Goal: Task Accomplishment & Management: Manage account settings

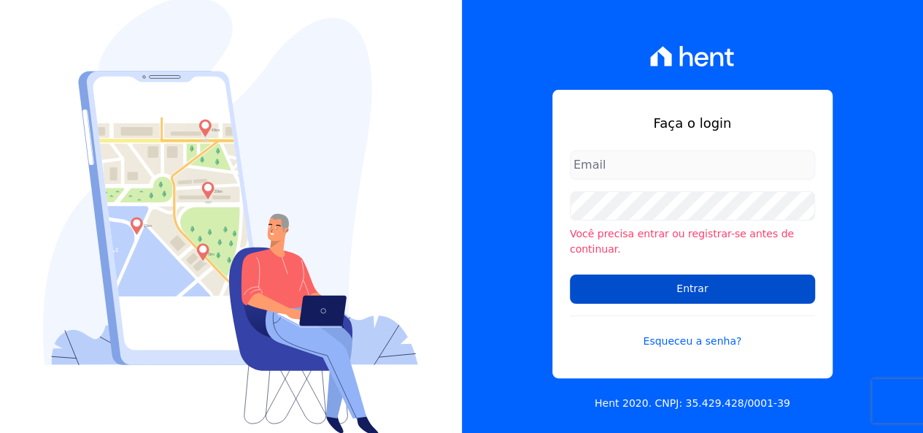
type input "loyane@jcrcob.com.br"
click at [614, 277] on input "Entrar" at bounding box center [692, 288] width 245 height 29
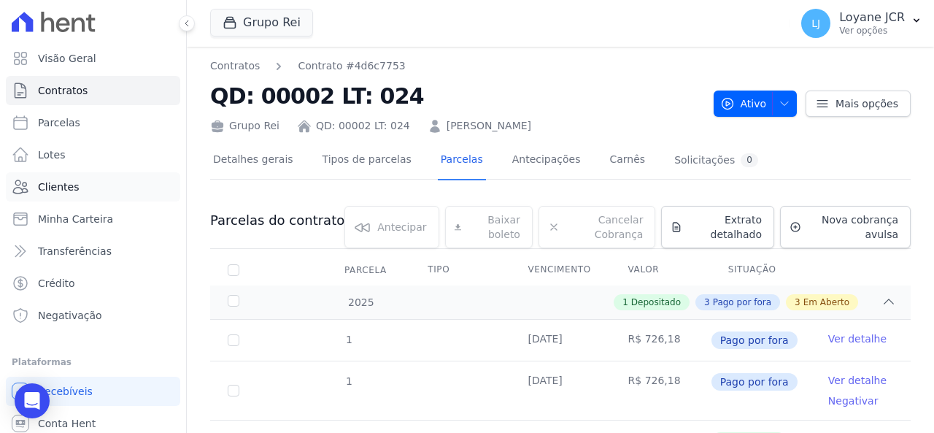
click at [88, 182] on link "Clientes" at bounding box center [93, 186] width 174 height 29
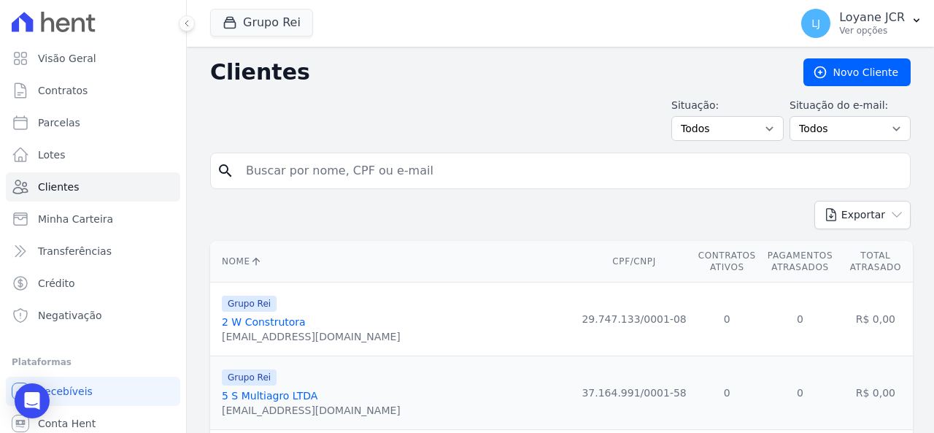
click at [336, 157] on input "search" at bounding box center [570, 170] width 667 height 29
paste input "[PERSON_NAME]"
type input "[PERSON_NAME]"
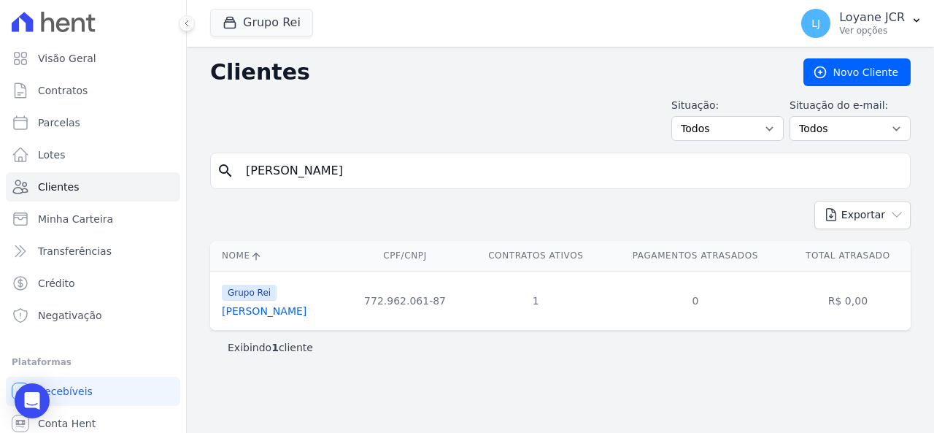
click at [280, 313] on link "[PERSON_NAME]" at bounding box center [264, 311] width 85 height 12
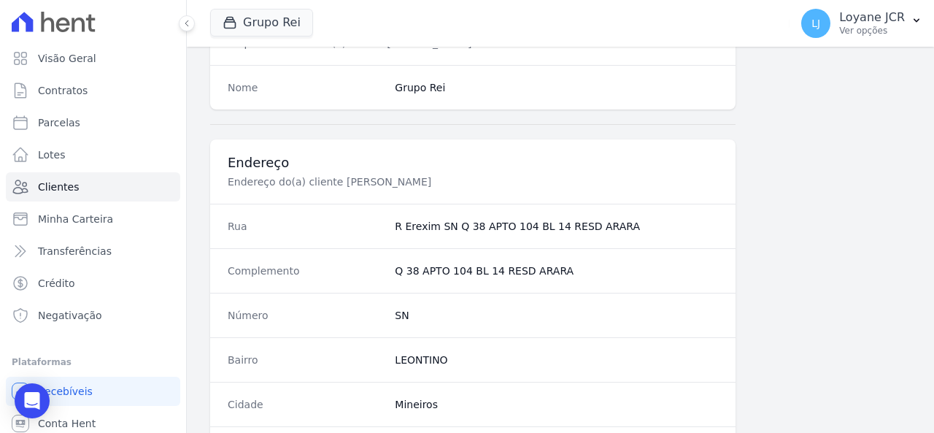
scroll to position [1004, 0]
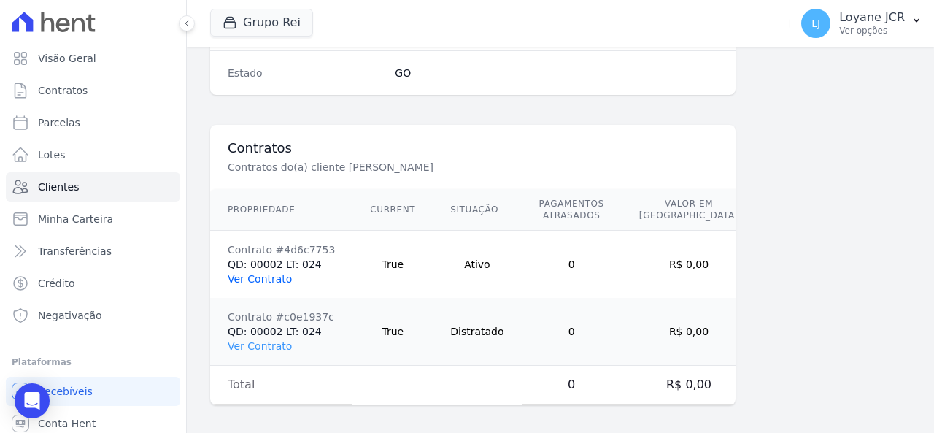
click at [270, 273] on link "Ver Contrato" at bounding box center [260, 279] width 64 height 12
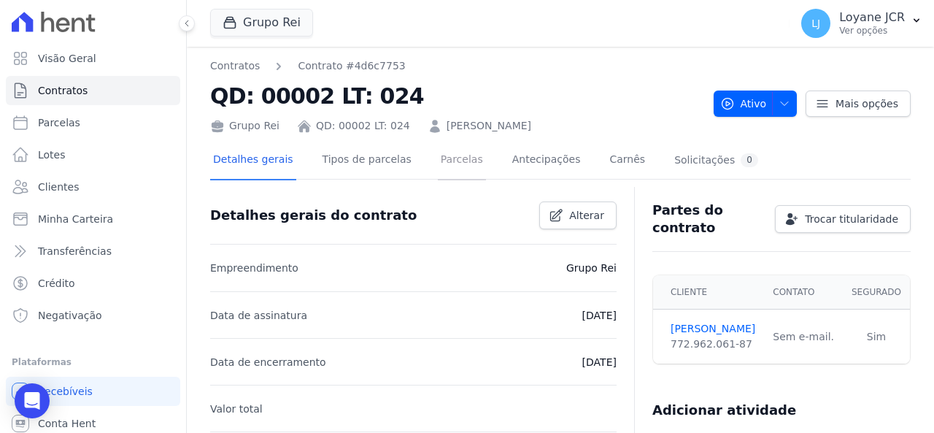
click at [455, 155] on link "Parcelas" at bounding box center [462, 161] width 48 height 39
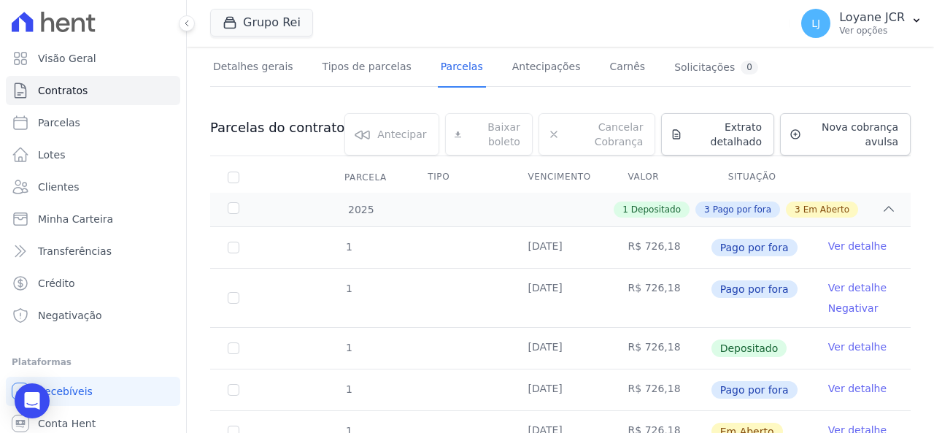
scroll to position [303, 0]
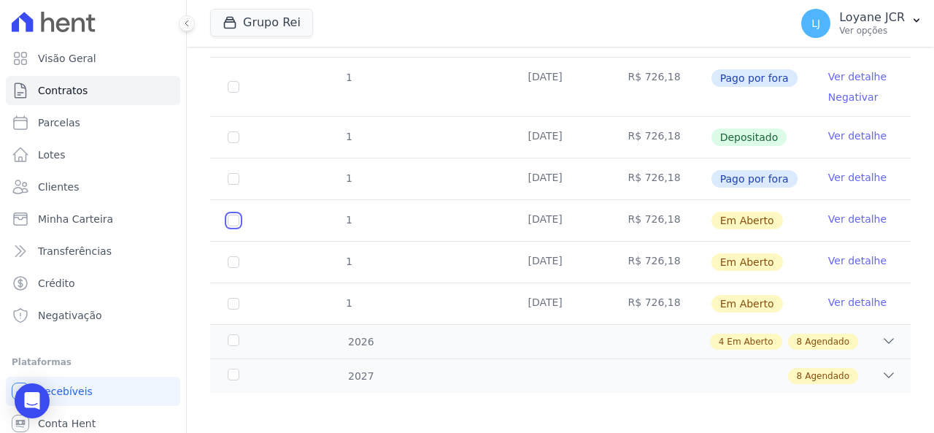
click at [239, 217] on input "checkbox" at bounding box center [234, 220] width 12 height 12
checkbox input "true"
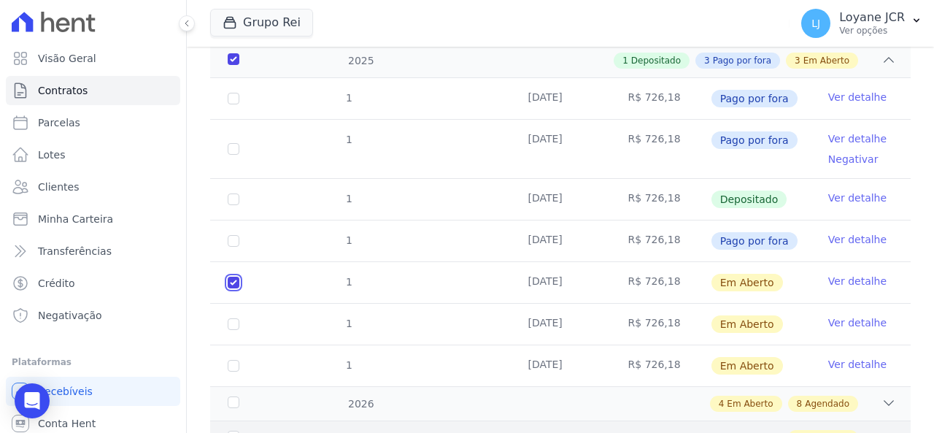
scroll to position [292, 0]
